Goal: Information Seeking & Learning: Learn about a topic

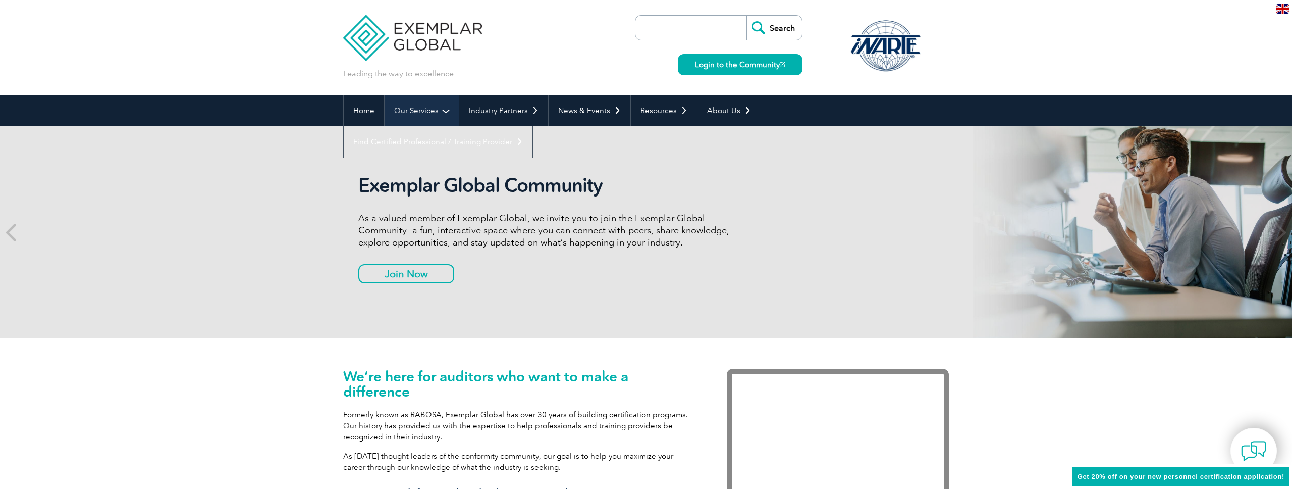
click at [434, 110] on link "Our Services" at bounding box center [422, 110] width 74 height 31
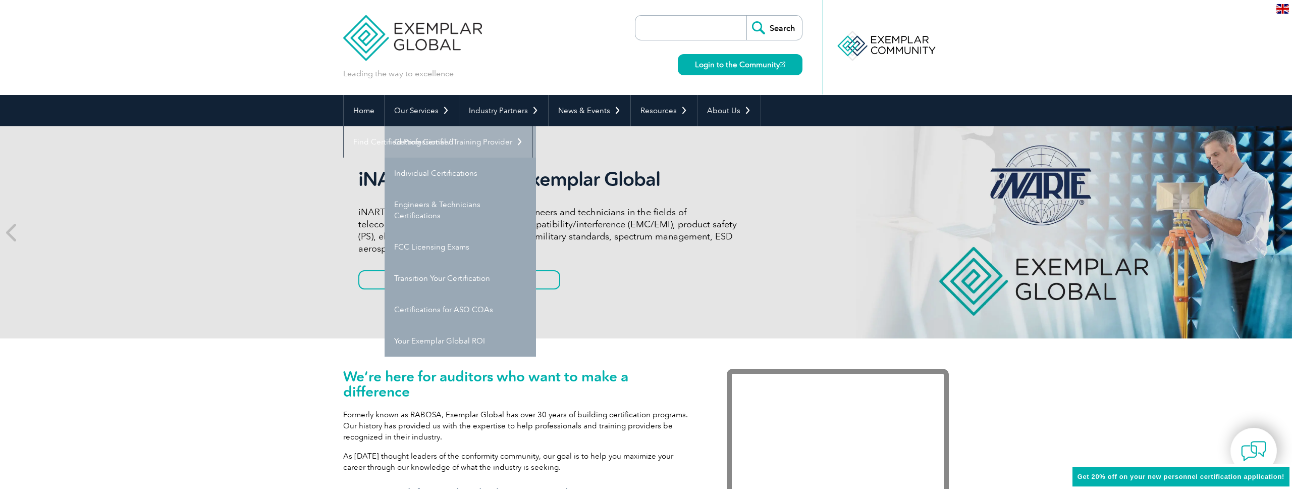
click at [443, 139] on link "Getting Certified" at bounding box center [460, 141] width 151 height 31
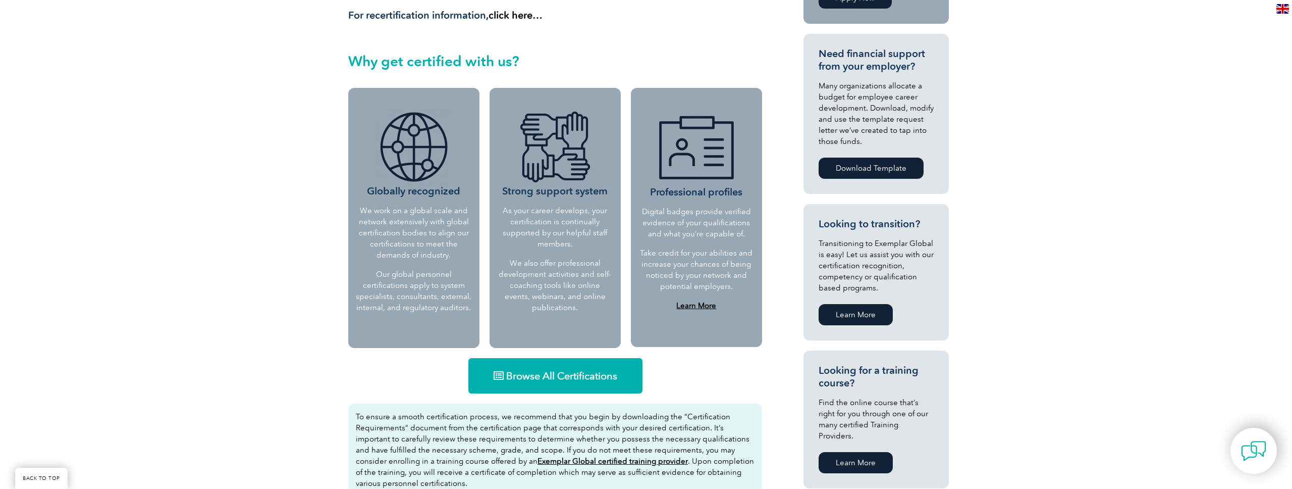
scroll to position [367, 0]
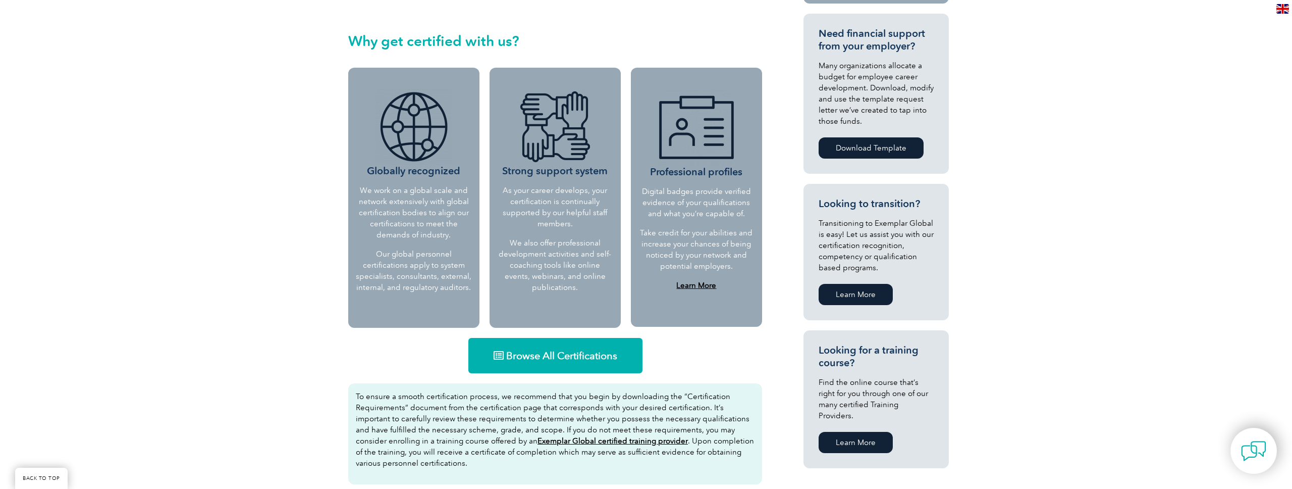
click at [572, 351] on span "Browse All Certifications" at bounding box center [561, 355] width 111 height 10
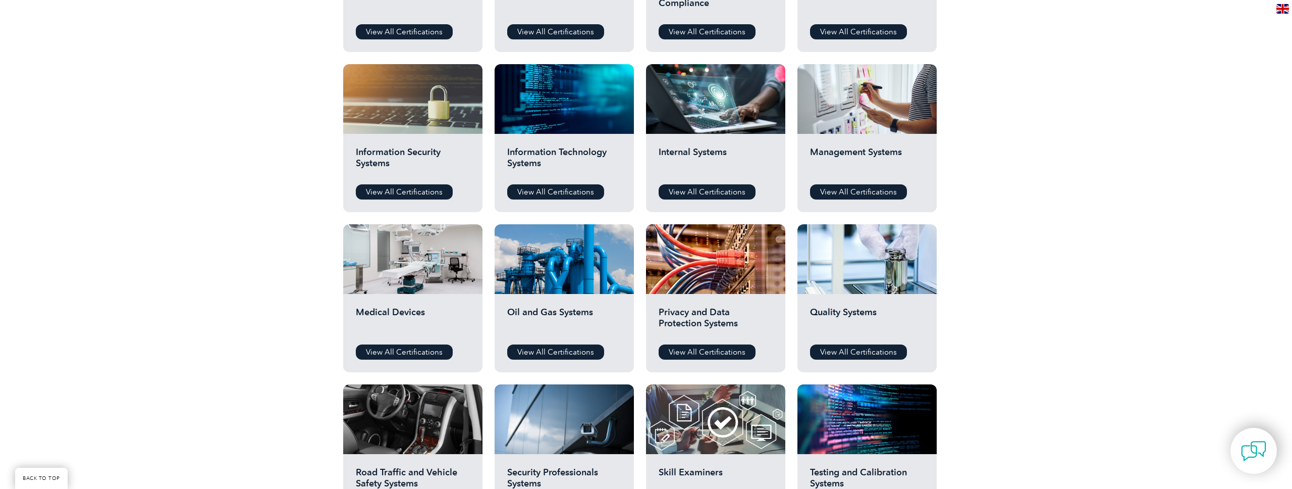
scroll to position [481, 0]
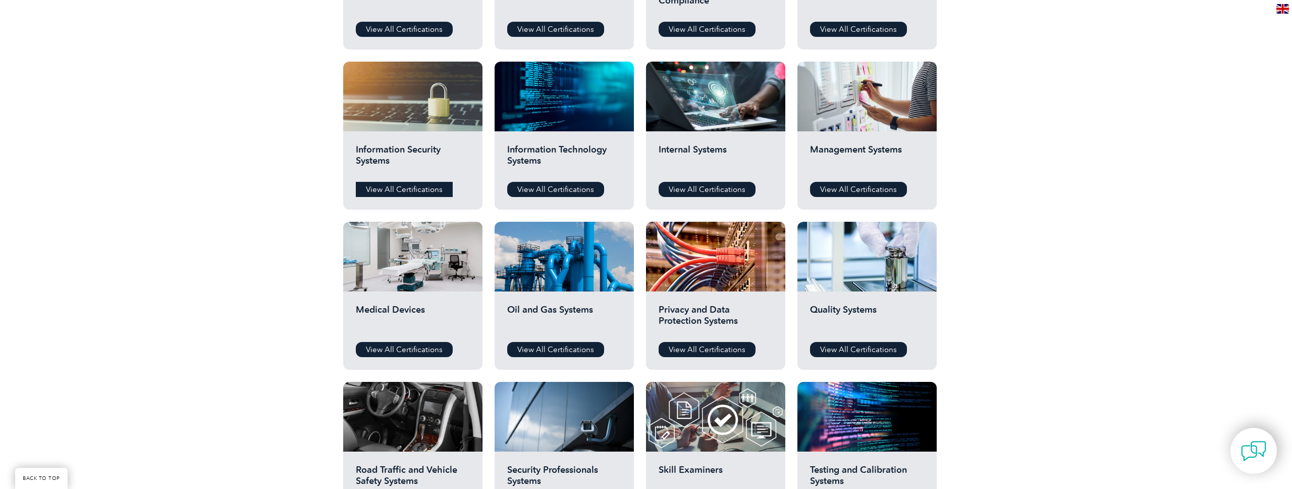
click at [418, 187] on link "View All Certifications" at bounding box center [404, 189] width 97 height 15
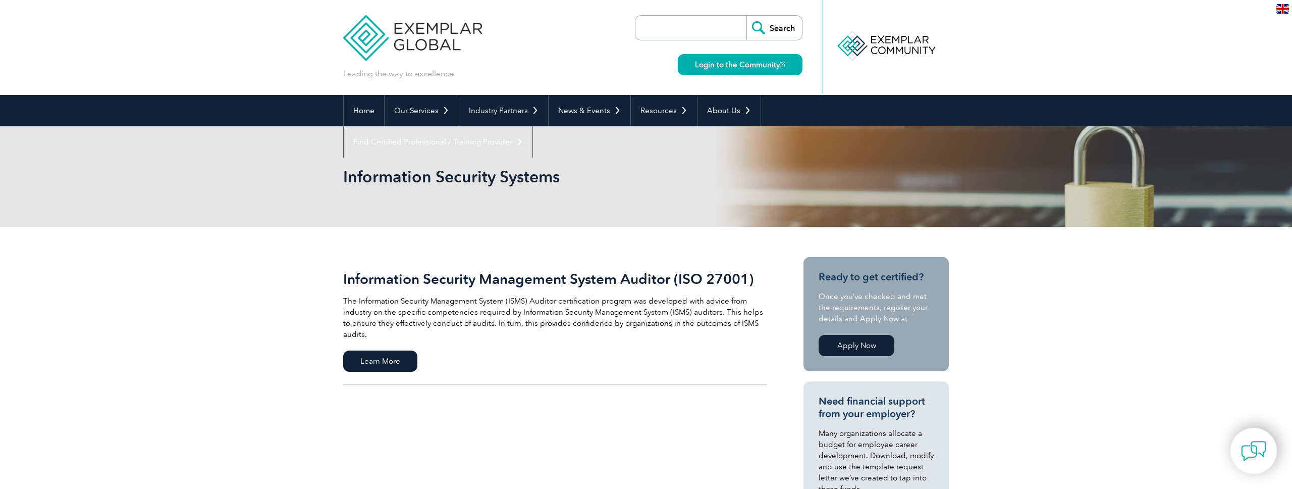
click at [679, 28] on input "search" at bounding box center [694, 28] width 106 height 24
type input "iso 24001"
click at [747, 16] on input "Search" at bounding box center [775, 28] width 56 height 24
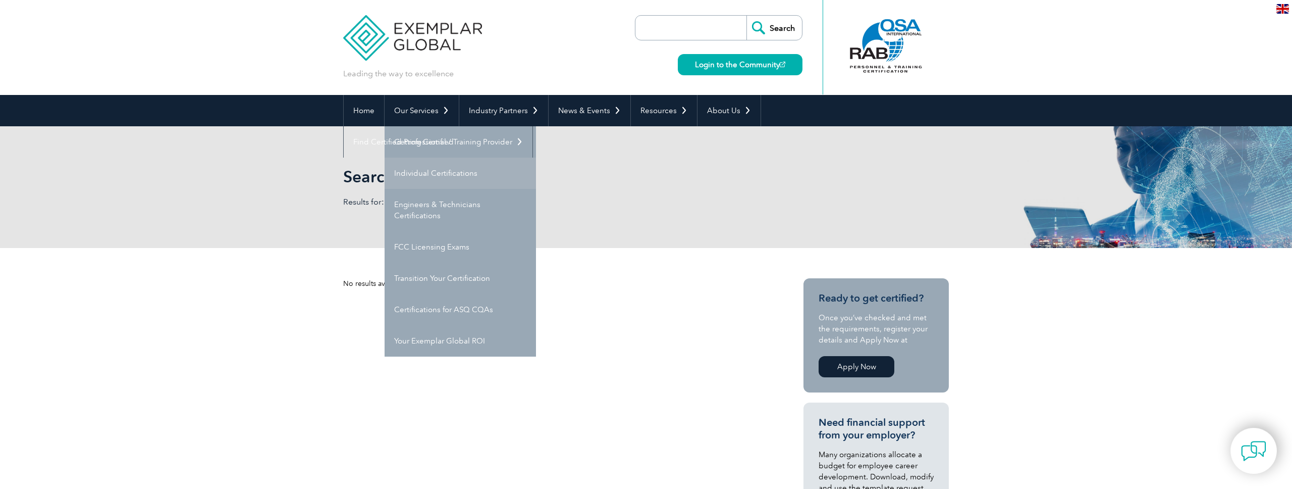
click at [441, 176] on link "Individual Certifications" at bounding box center [460, 172] width 151 height 31
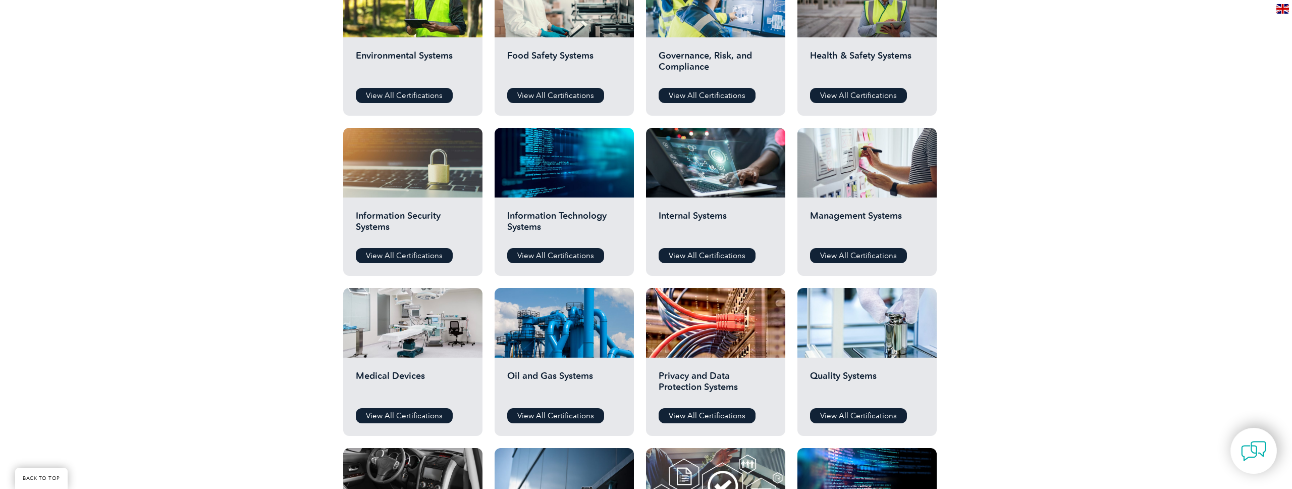
scroll to position [416, 0]
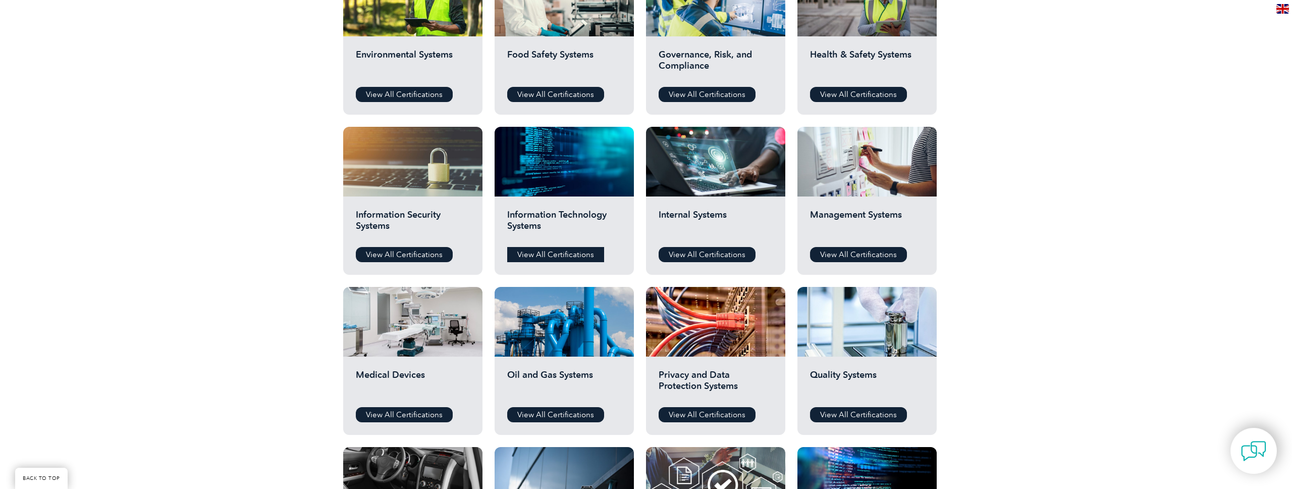
click at [580, 250] on link "View All Certifications" at bounding box center [555, 254] width 97 height 15
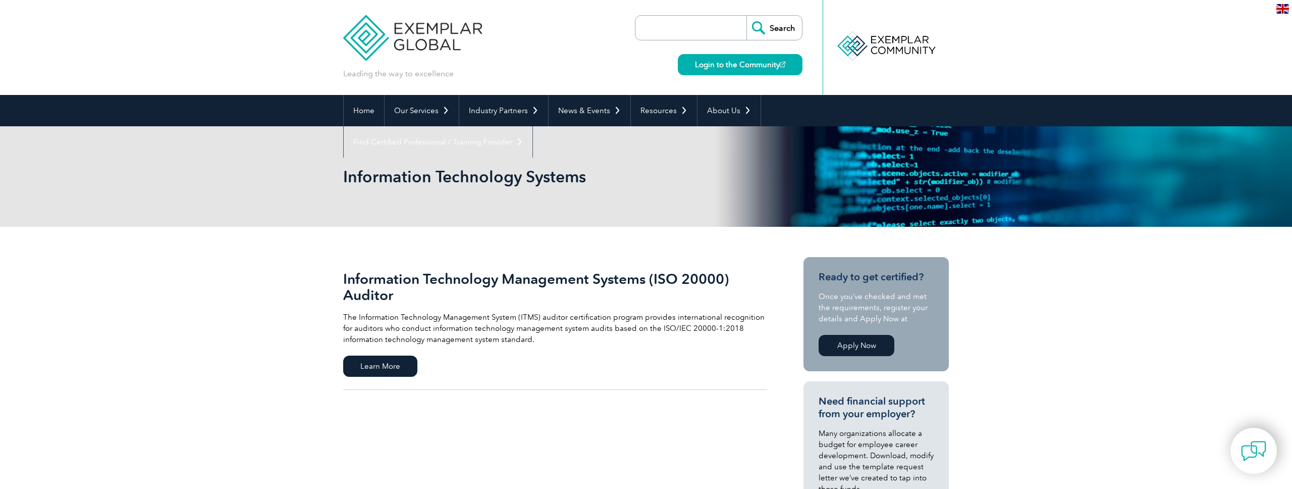
click at [656, 20] on input "search" at bounding box center [694, 28] width 106 height 24
type input "42001"
click at [722, 65] on link "Login to the Community" at bounding box center [740, 64] width 125 height 21
click at [774, 28] on input "Search" at bounding box center [775, 28] width 56 height 24
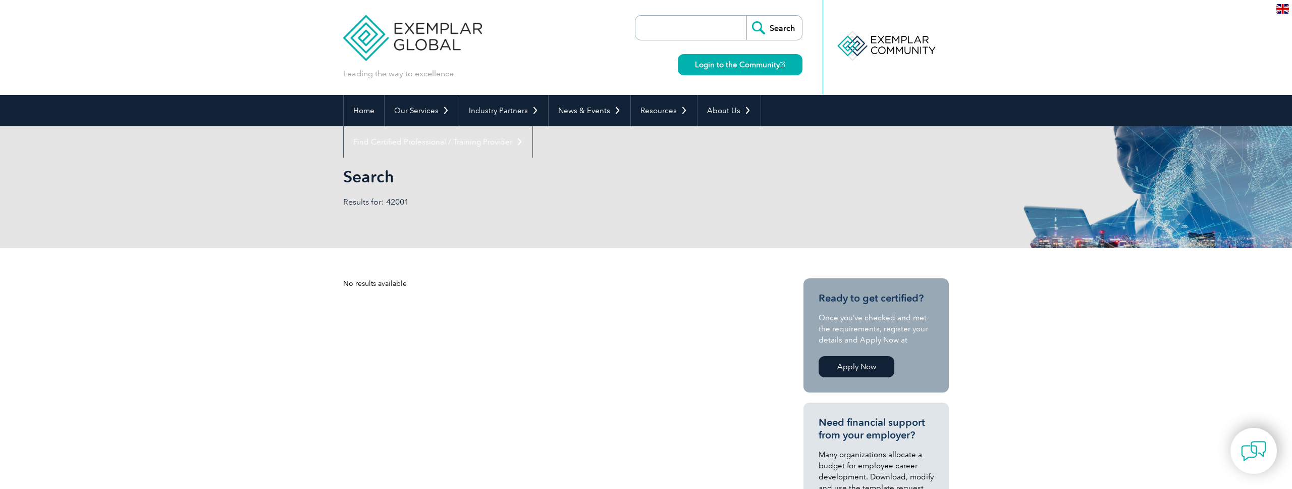
click at [690, 21] on input "search" at bounding box center [694, 28] width 106 height 24
type input "ISO 42001"
click at [747, 16] on input "Search" at bounding box center [775, 28] width 56 height 24
